Goal: Communication & Community: Answer question/provide support

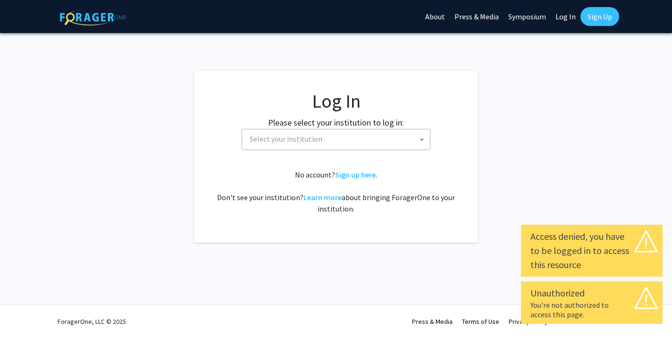
select select
click at [403, 134] on span "Select your institution" at bounding box center [338, 138] width 184 height 19
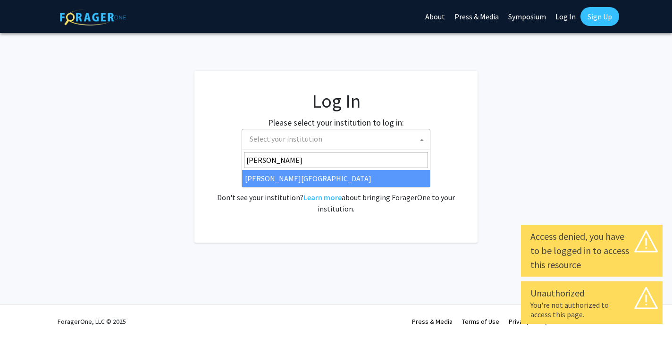
type input "thom"
select select "24"
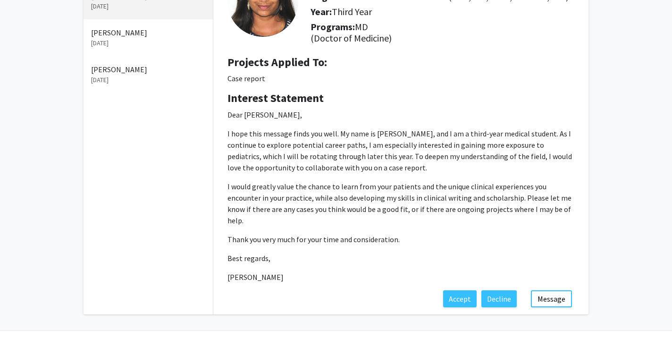
scroll to position [108, 0]
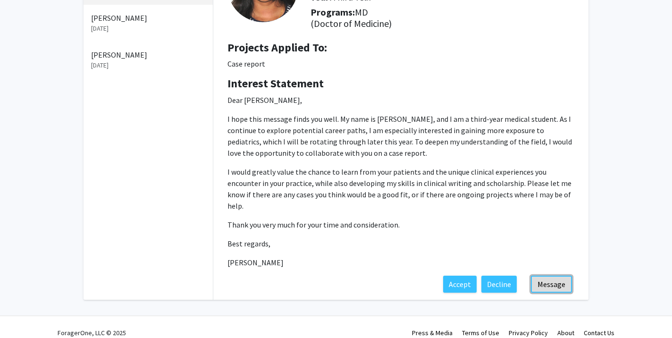
click at [555, 275] on button "Message" at bounding box center [551, 283] width 41 height 17
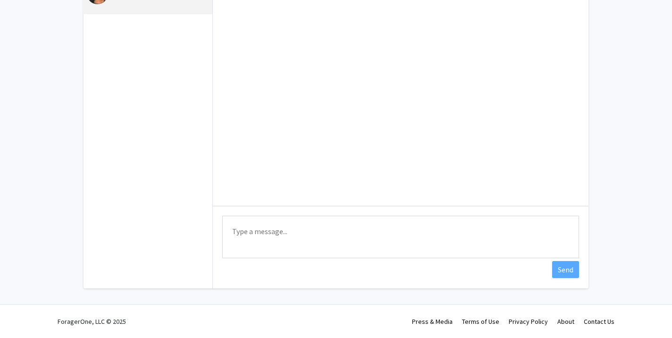
scroll to position [92, 0]
click at [399, 230] on textarea "Type a message" at bounding box center [400, 237] width 357 height 42
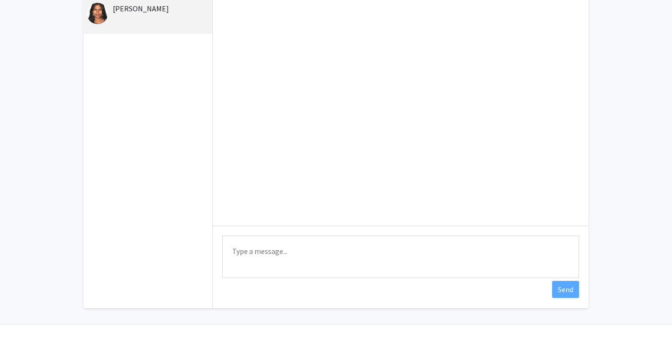
scroll to position [74, 0]
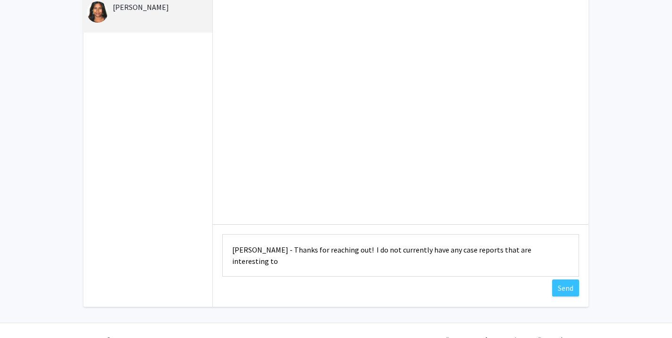
drag, startPoint x: 546, startPoint y: 252, endPoint x: 444, endPoint y: 254, distance: 101.9
click at [444, 254] on textarea "[PERSON_NAME] - Thanks for reaching out! I do not currently have any case repor…" at bounding box center [400, 255] width 357 height 42
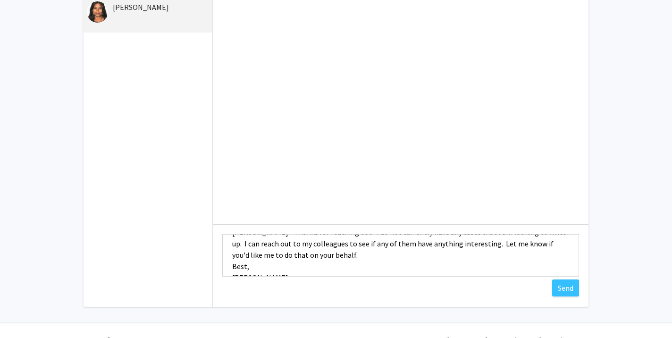
scroll to position [24, 0]
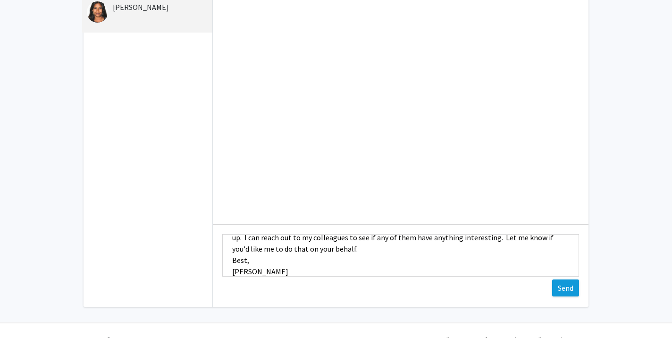
type textarea "[PERSON_NAME] - Thanks for reaching out! I do not currently have any cases that…"
click at [560, 290] on button "Send" at bounding box center [565, 287] width 27 height 17
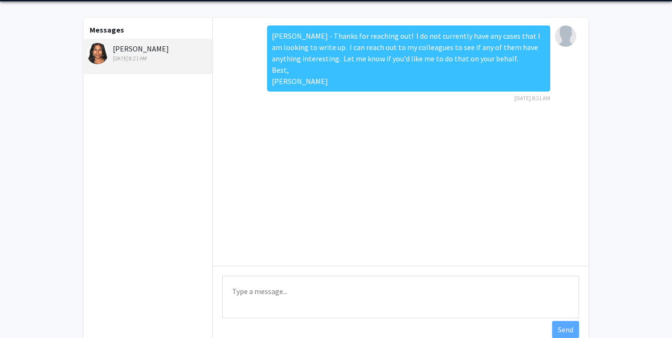
scroll to position [0, 0]
